Goal: Information Seeking & Learning: Learn about a topic

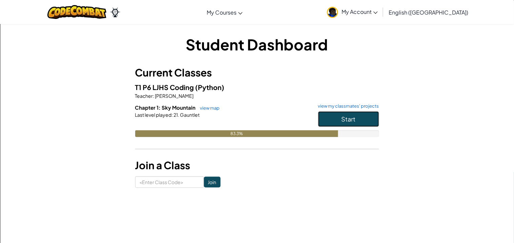
click at [369, 120] on button "Start" at bounding box center [348, 119] width 61 height 16
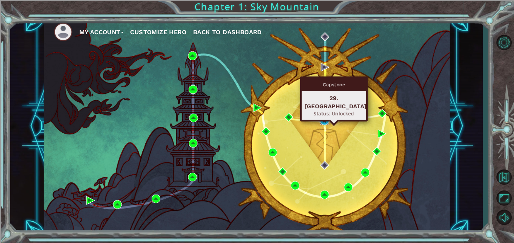
click at [323, 121] on img at bounding box center [324, 120] width 8 height 8
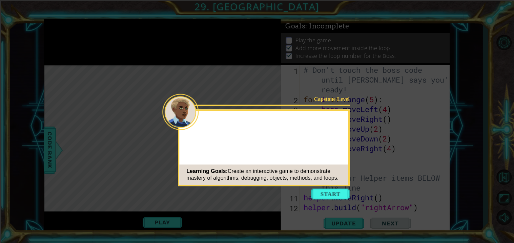
click at [324, 187] on icon at bounding box center [257, 121] width 514 height 243
click at [328, 196] on button "Start" at bounding box center [330, 194] width 39 height 11
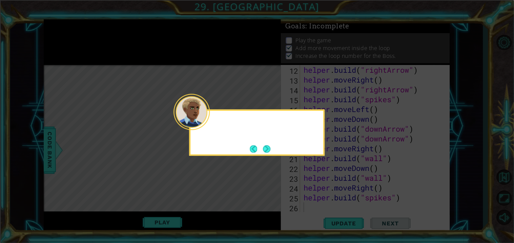
scroll to position [137, 0]
click at [264, 149] on button "Next" at bounding box center [267, 149] width 8 height 8
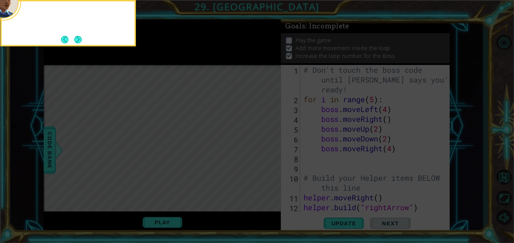
scroll to position [0, 0]
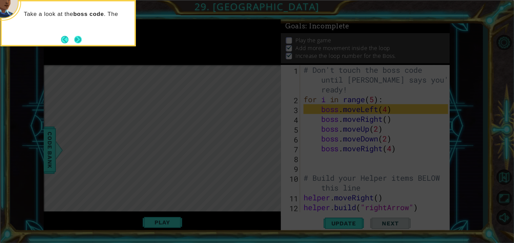
click at [82, 40] on button "Next" at bounding box center [77, 39] width 9 height 9
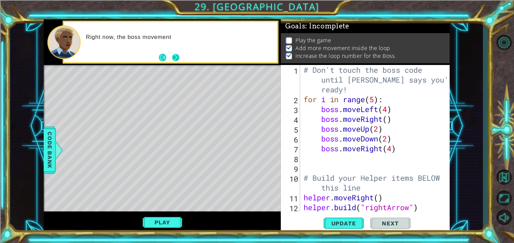
click at [177, 58] on button "Next" at bounding box center [176, 58] width 8 height 8
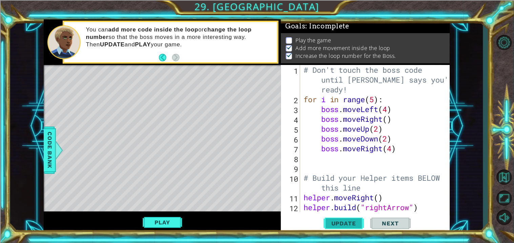
click at [341, 221] on span "Update" at bounding box center [343, 223] width 38 height 7
click at [156, 220] on button "Play" at bounding box center [163, 222] width 40 height 13
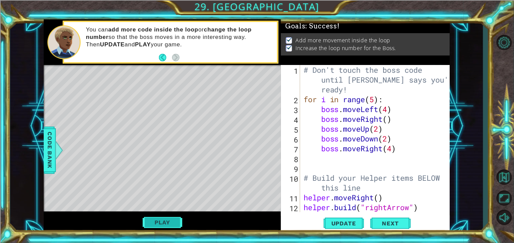
click at [153, 224] on button "Play" at bounding box center [163, 222] width 40 height 13
click at [378, 219] on button "Next" at bounding box center [390, 224] width 41 height 17
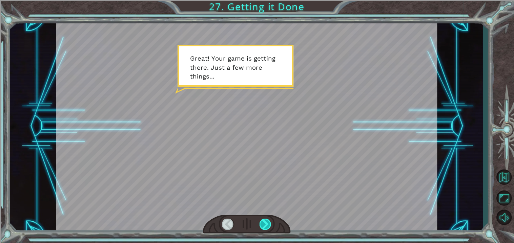
click at [266, 224] on div at bounding box center [265, 225] width 12 height 12
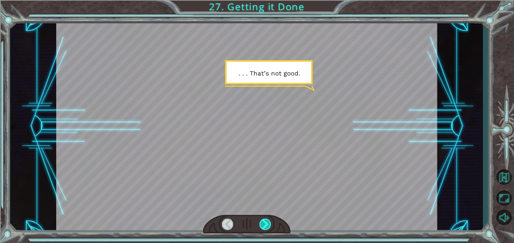
click at [266, 224] on div at bounding box center [265, 225] width 12 height 12
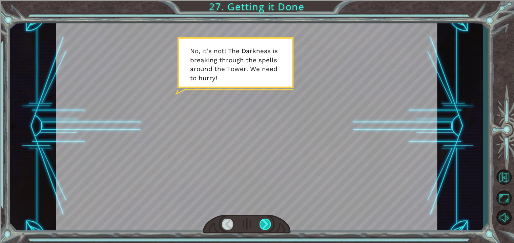
click at [266, 223] on div at bounding box center [265, 225] width 12 height 12
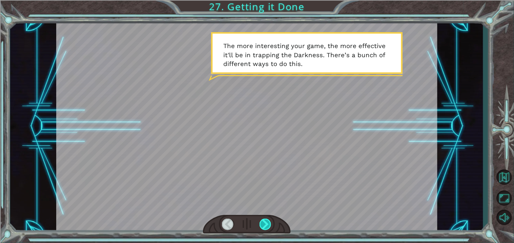
click at [266, 223] on div at bounding box center [265, 225] width 12 height 12
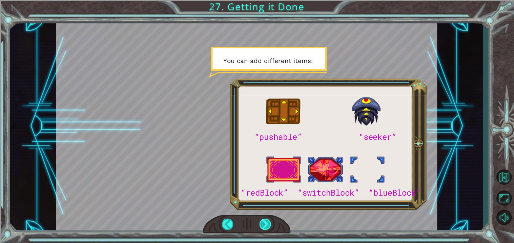
click at [266, 223] on div at bounding box center [265, 225] width 12 height 12
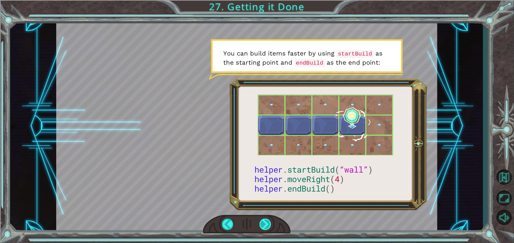
click at [266, 223] on div at bounding box center [265, 225] width 12 height 12
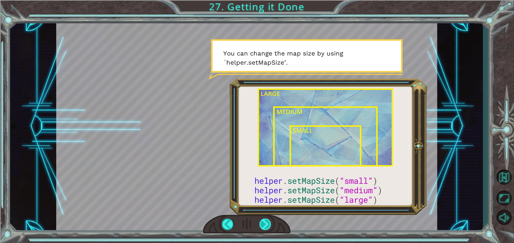
click at [266, 223] on div at bounding box center [265, 225] width 12 height 12
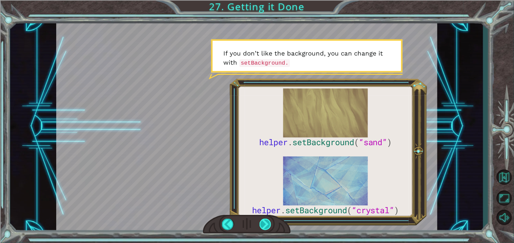
click at [266, 223] on div at bounding box center [265, 225] width 12 height 12
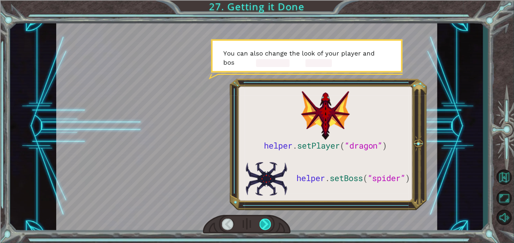
click at [266, 223] on div at bounding box center [265, 225] width 12 height 12
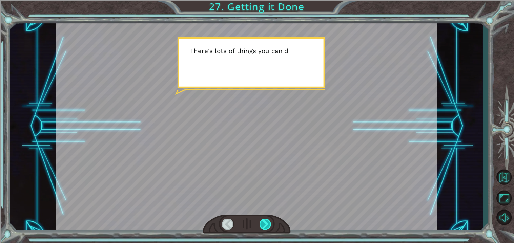
click at [266, 223] on div at bounding box center [265, 225] width 12 height 12
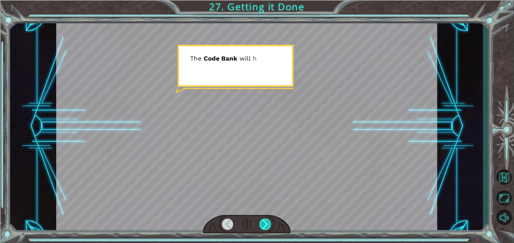
click at [266, 223] on div at bounding box center [265, 225] width 12 height 12
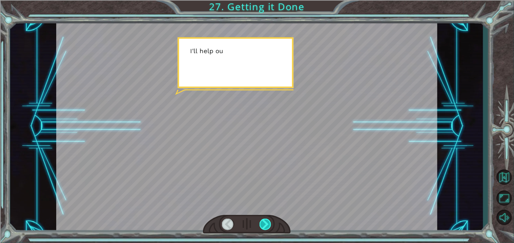
click at [266, 223] on div at bounding box center [265, 225] width 12 height 12
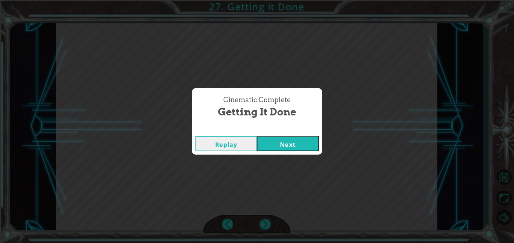
click at [276, 142] on button "Next" at bounding box center [288, 143] width 62 height 15
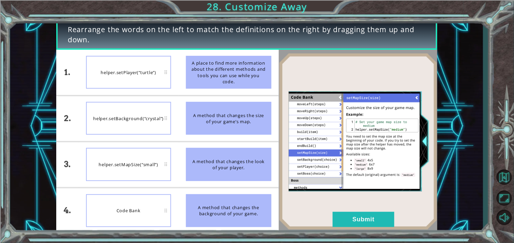
drag, startPoint x: 241, startPoint y: 67, endPoint x: 205, endPoint y: 150, distance: 90.1
click at [205, 150] on ul "A place to find more information about the different methods and tools you can …" at bounding box center [228, 142] width 100 height 184
drag, startPoint x: 149, startPoint y: 195, endPoint x: 186, endPoint y: 132, distance: 73.0
click at [186, 132] on ul "A place to find more information about the different methods and tools you can …" at bounding box center [228, 142] width 100 height 184
click at [232, 82] on div "A place to find more information about the different methods and tools you can …" at bounding box center [228, 72] width 85 height 33
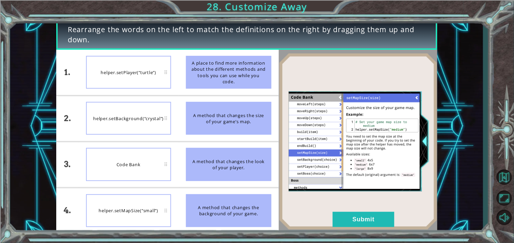
click at [133, 203] on div "helper.setMapSize(“small”)" at bounding box center [128, 210] width 85 height 33
click at [232, 85] on div "A place to find more information about the different methods and tools you can …" at bounding box center [228, 72] width 85 height 33
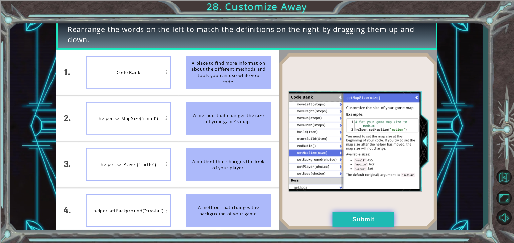
click at [389, 220] on button "Submit" at bounding box center [363, 219] width 62 height 15
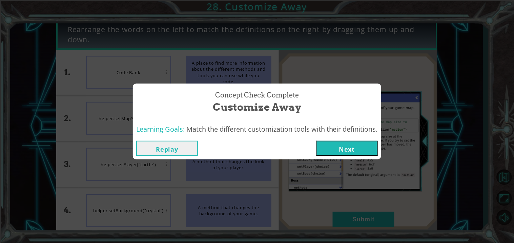
click at [341, 151] on button "Next" at bounding box center [347, 148] width 62 height 15
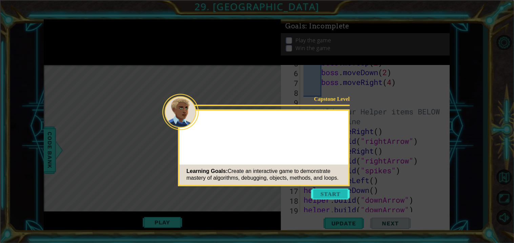
click at [333, 191] on button "Start" at bounding box center [330, 194] width 39 height 11
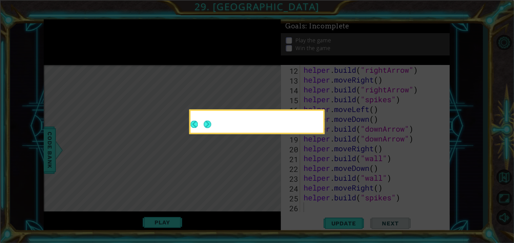
scroll to position [137, 0]
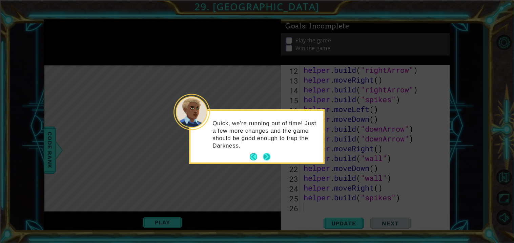
click at [265, 157] on button "Next" at bounding box center [266, 156] width 7 height 7
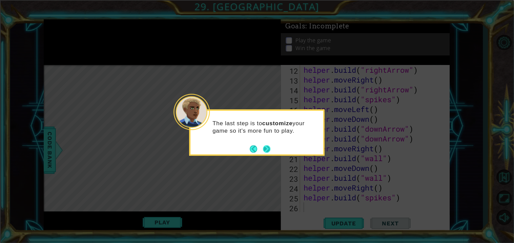
click at [263, 152] on button "Next" at bounding box center [266, 149] width 8 height 8
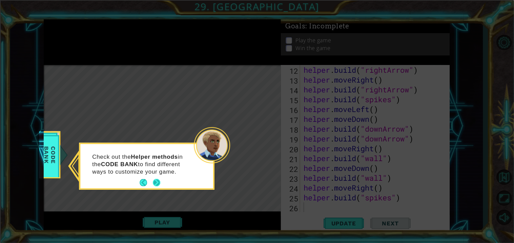
click at [157, 180] on button "Next" at bounding box center [157, 183] width 8 height 8
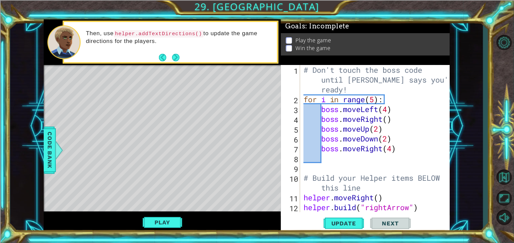
scroll to position [0, 0]
click at [338, 225] on span "Update" at bounding box center [343, 223] width 38 height 7
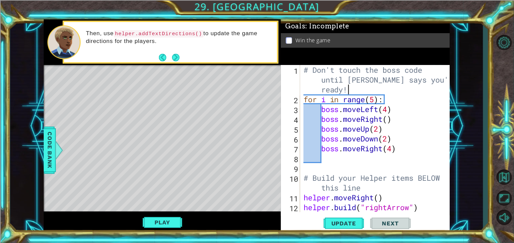
click at [385, 86] on div "# Don't touch the boss code until [PERSON_NAME] says you're ready! for i in ran…" at bounding box center [376, 158] width 149 height 187
click at [430, 71] on div "# Don't touch the boss code until [PERSON_NAME] says you're ready! for i in ran…" at bounding box center [376, 158] width 149 height 187
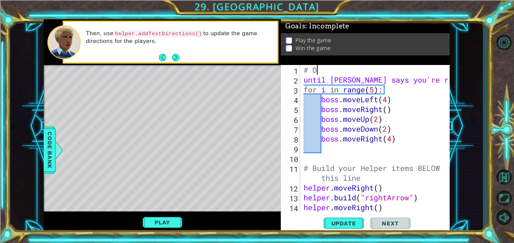
type textarea "#"
click at [439, 80] on div "until [PERSON_NAME] says you 're ready! for i in range ( 5 ) : boss . moveLeft …" at bounding box center [376, 148] width 149 height 167
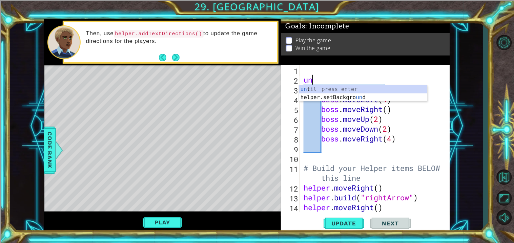
type textarea "u"
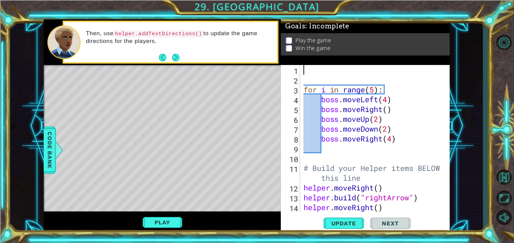
click at [360, 71] on div "for i in range ( 5 ) : boss . moveLeft ( 4 ) boss . moveRight ( ) boss . moveUp…" at bounding box center [376, 148] width 149 height 167
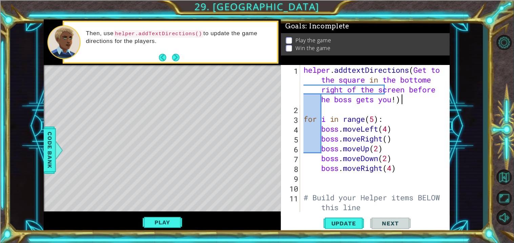
scroll to position [0, 20]
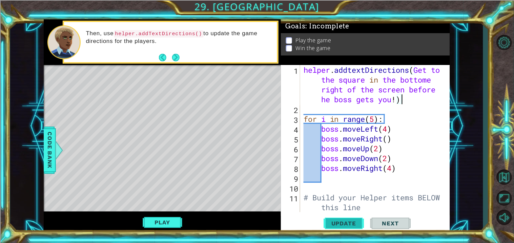
click at [335, 222] on span "Update" at bounding box center [343, 223] width 38 height 7
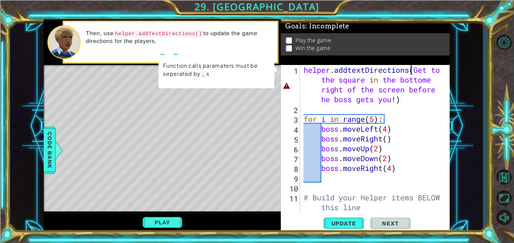
click at [411, 69] on div "helper . addtextDirections ( Get to the square in the bottome right of the scre…" at bounding box center [376, 163] width 149 height 196
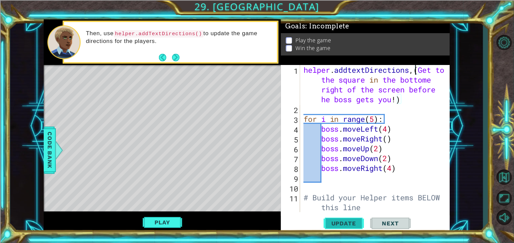
click at [344, 222] on span "Update" at bounding box center [343, 223] width 38 height 7
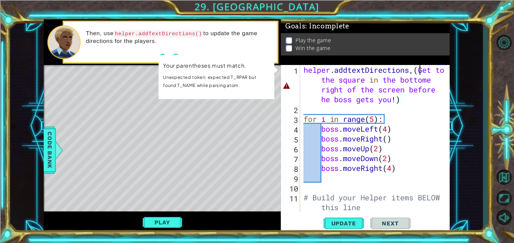
click at [418, 71] on div "helper . addtextDirections , ( Get to the square in the bottome right of the sc…" at bounding box center [376, 163] width 149 height 196
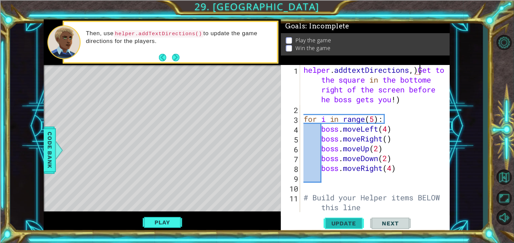
click at [358, 224] on span "Update" at bounding box center [343, 223] width 38 height 7
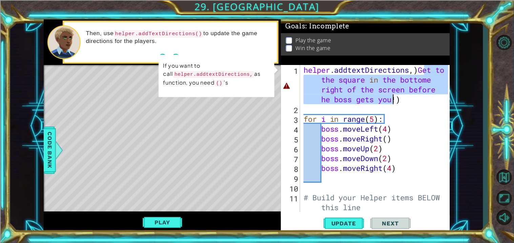
drag, startPoint x: 422, startPoint y: 69, endPoint x: 394, endPoint y: 100, distance: 41.5
click at [394, 100] on div "helper . addtextDirections , ) Get to the square in the bottome right of the sc…" at bounding box center [376, 163] width 149 height 196
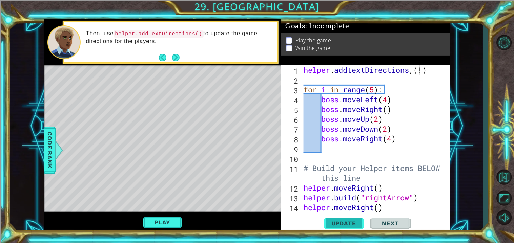
click at [347, 227] on span "Update" at bounding box center [343, 223] width 38 height 7
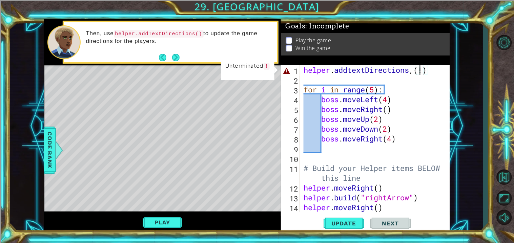
click at [424, 72] on div "helper . addtextDirections , ( ! ) for i in range ( 5 ) : boss . moveLeft ( 4 )…" at bounding box center [376, 148] width 149 height 167
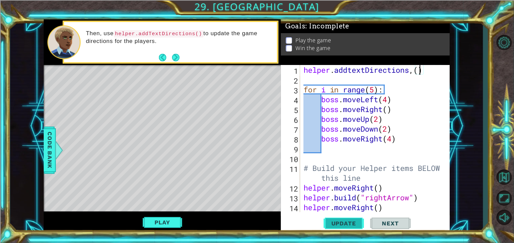
click at [356, 225] on span "Update" at bounding box center [343, 223] width 38 height 7
click at [156, 220] on button "Play" at bounding box center [163, 222] width 40 height 13
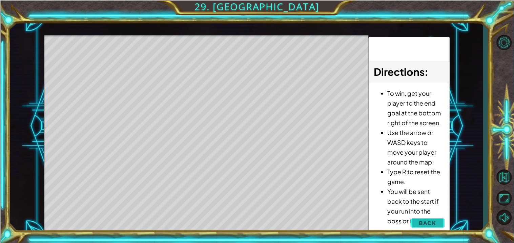
click at [427, 220] on span "Back" at bounding box center [427, 223] width 17 height 7
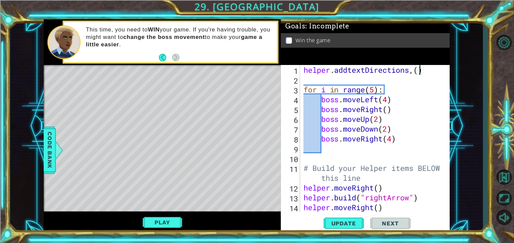
click at [41, 151] on div "1 ההההההההההההההההההההההההההההההההההההההההההההההההההההההההההההההההההההההההההההה…" at bounding box center [246, 126] width 473 height 214
click at [46, 153] on span "Code Bank" at bounding box center [49, 149] width 11 height 41
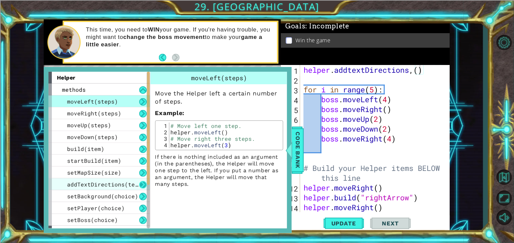
click at [139, 182] on button at bounding box center [142, 184] width 7 height 7
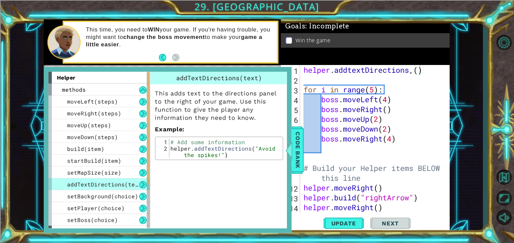
click at [143, 181] on button at bounding box center [142, 184] width 7 height 7
click at [140, 184] on button at bounding box center [142, 184] width 7 height 7
click at [140, 186] on button at bounding box center [142, 184] width 7 height 7
click at [418, 69] on div "helper . addtextDirections , ( ) for i in range ( 5 ) : boss . moveLeft ( 4 ) b…" at bounding box center [376, 148] width 149 height 167
type textarea "helper.addtextDirections()"
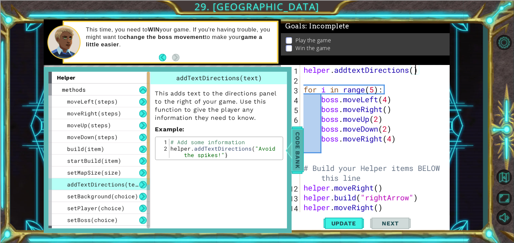
click at [294, 153] on span "Code Bank" at bounding box center [297, 149] width 11 height 41
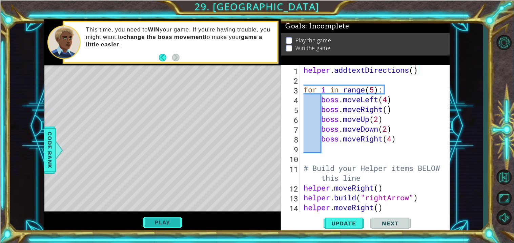
click at [162, 219] on button "Play" at bounding box center [163, 222] width 40 height 13
click at [164, 220] on button "Play" at bounding box center [163, 222] width 40 height 13
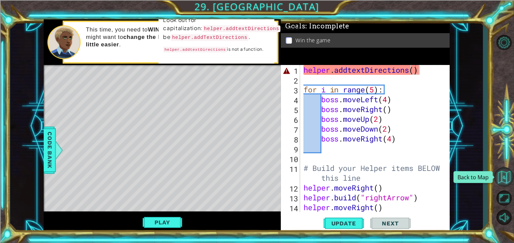
click at [502, 171] on button "Back to Map" at bounding box center [504, 177] width 20 height 20
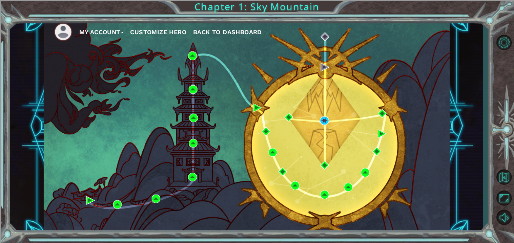
click at [97, 30] on button "My Account" at bounding box center [101, 32] width 44 height 10
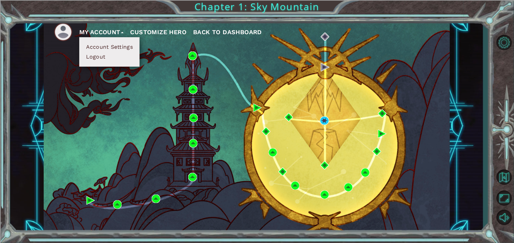
click at [106, 55] on button "Logout" at bounding box center [96, 56] width 24 height 7
